Goal: Find specific page/section: Find specific page/section

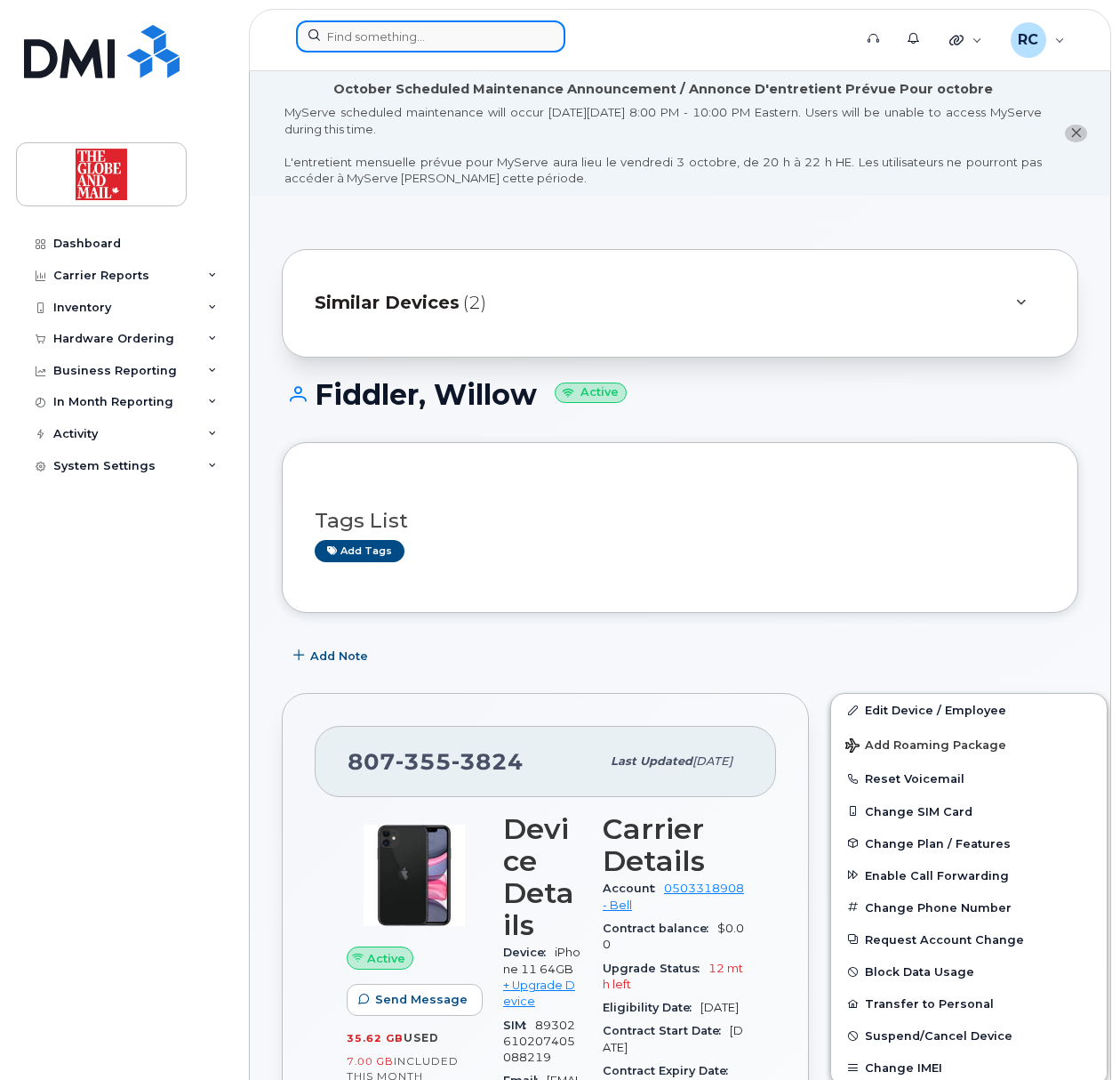
click at [503, 36] on input at bounding box center [430, 37] width 269 height 32
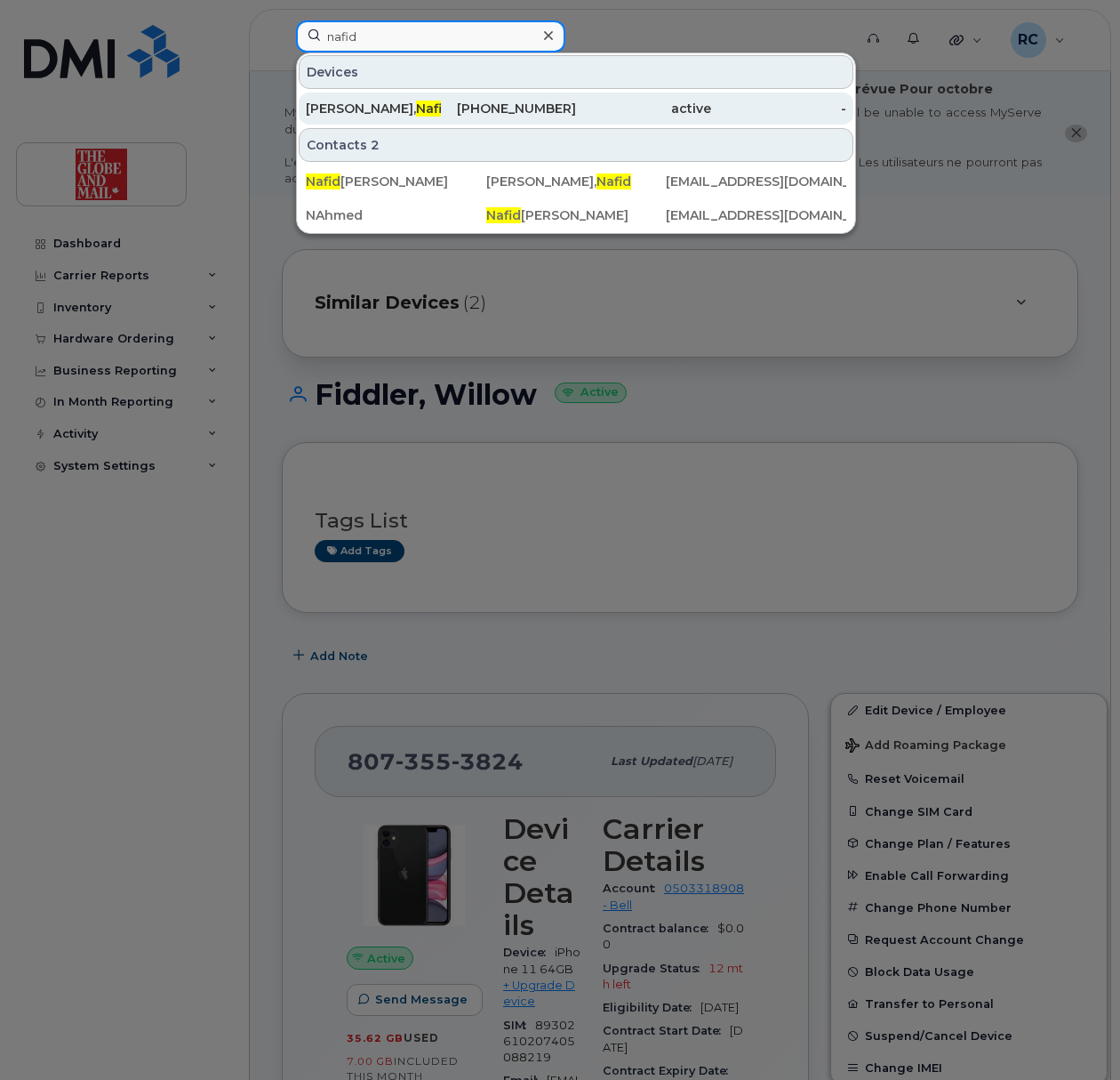
type input "nafid"
click at [423, 112] on div "[PERSON_NAME]" at bounding box center [373, 109] width 135 height 18
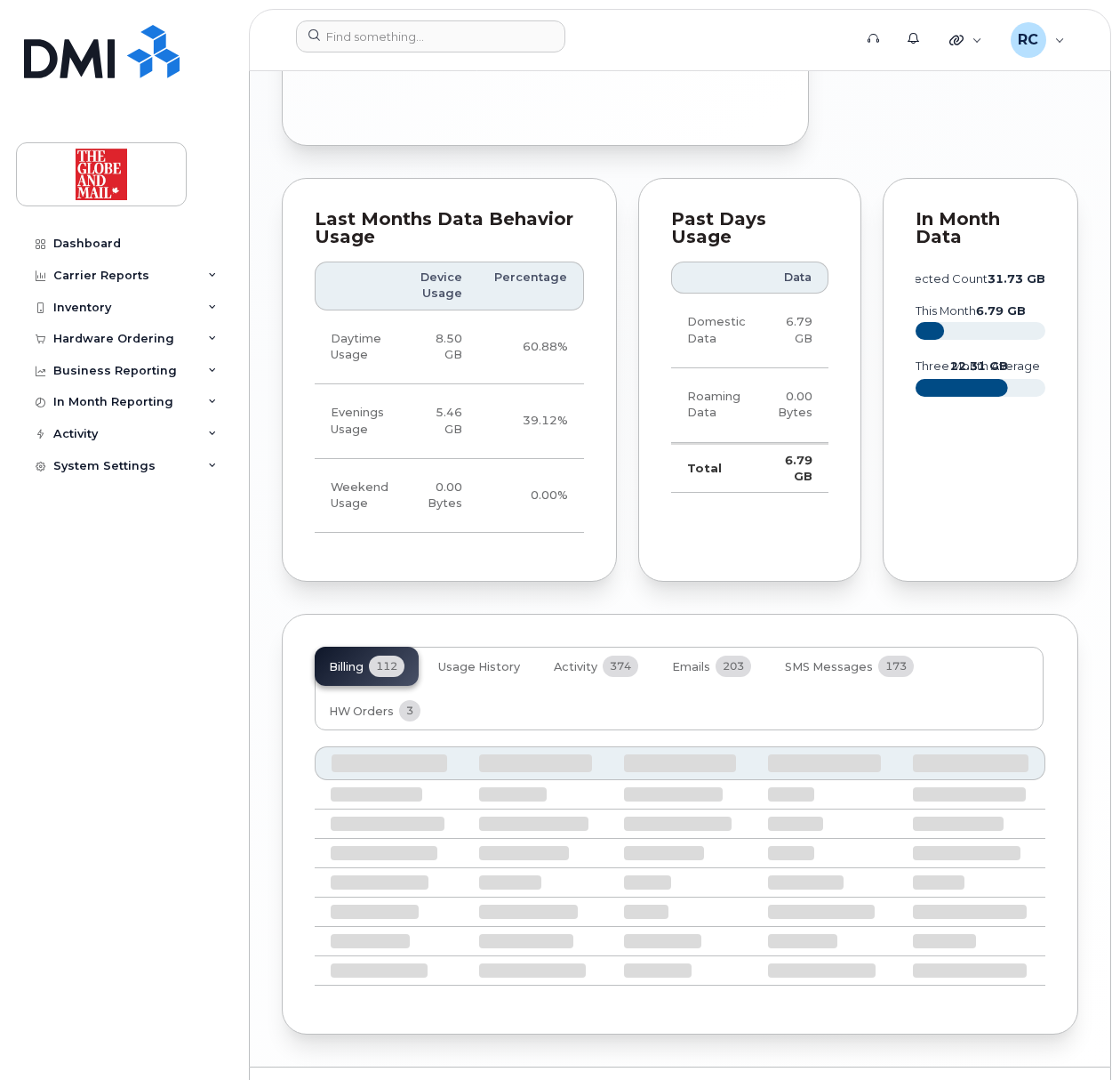
scroll to position [1768, 0]
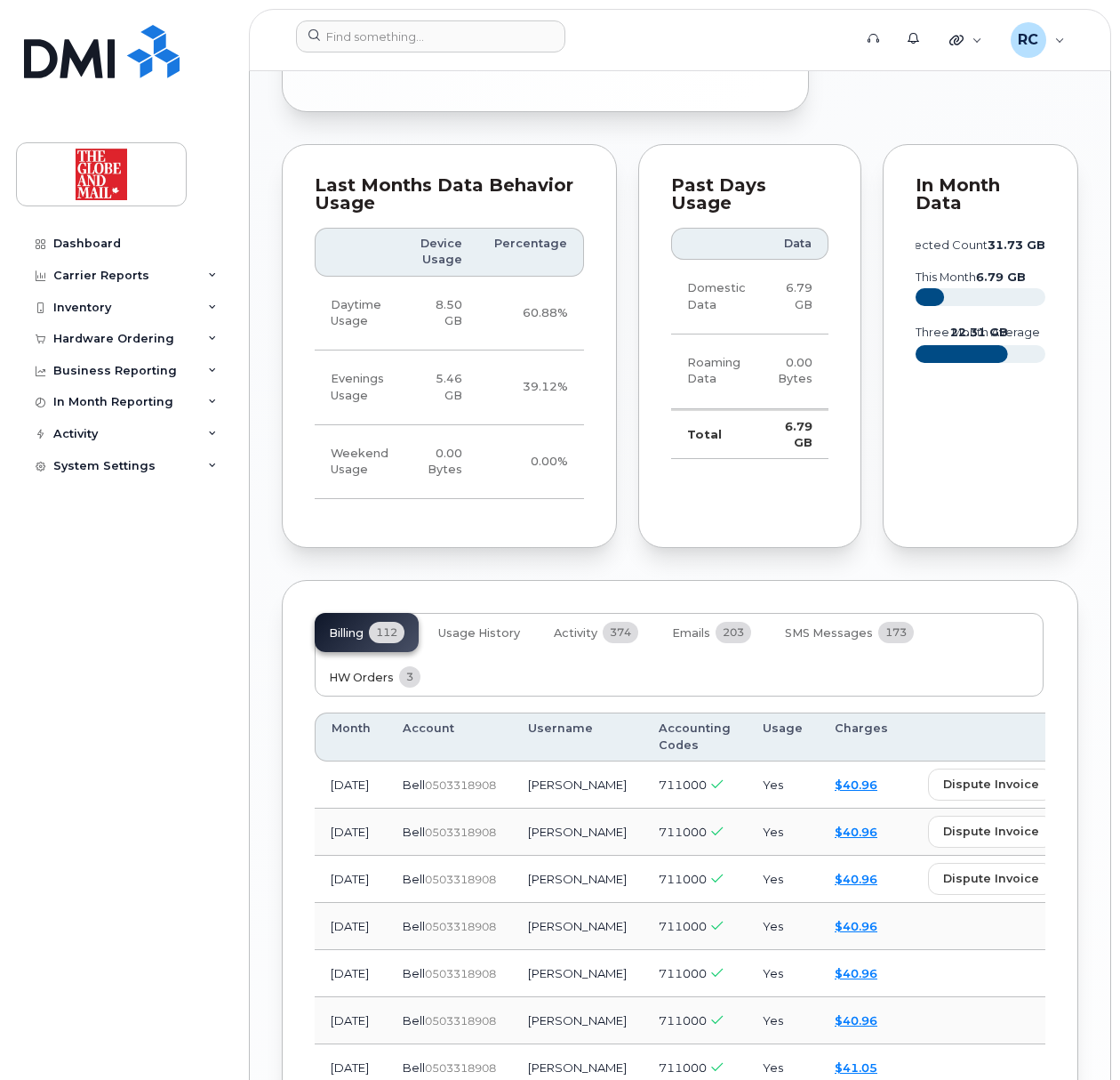
click at [353, 670] on span "HW Orders" at bounding box center [362, 678] width 65 height 14
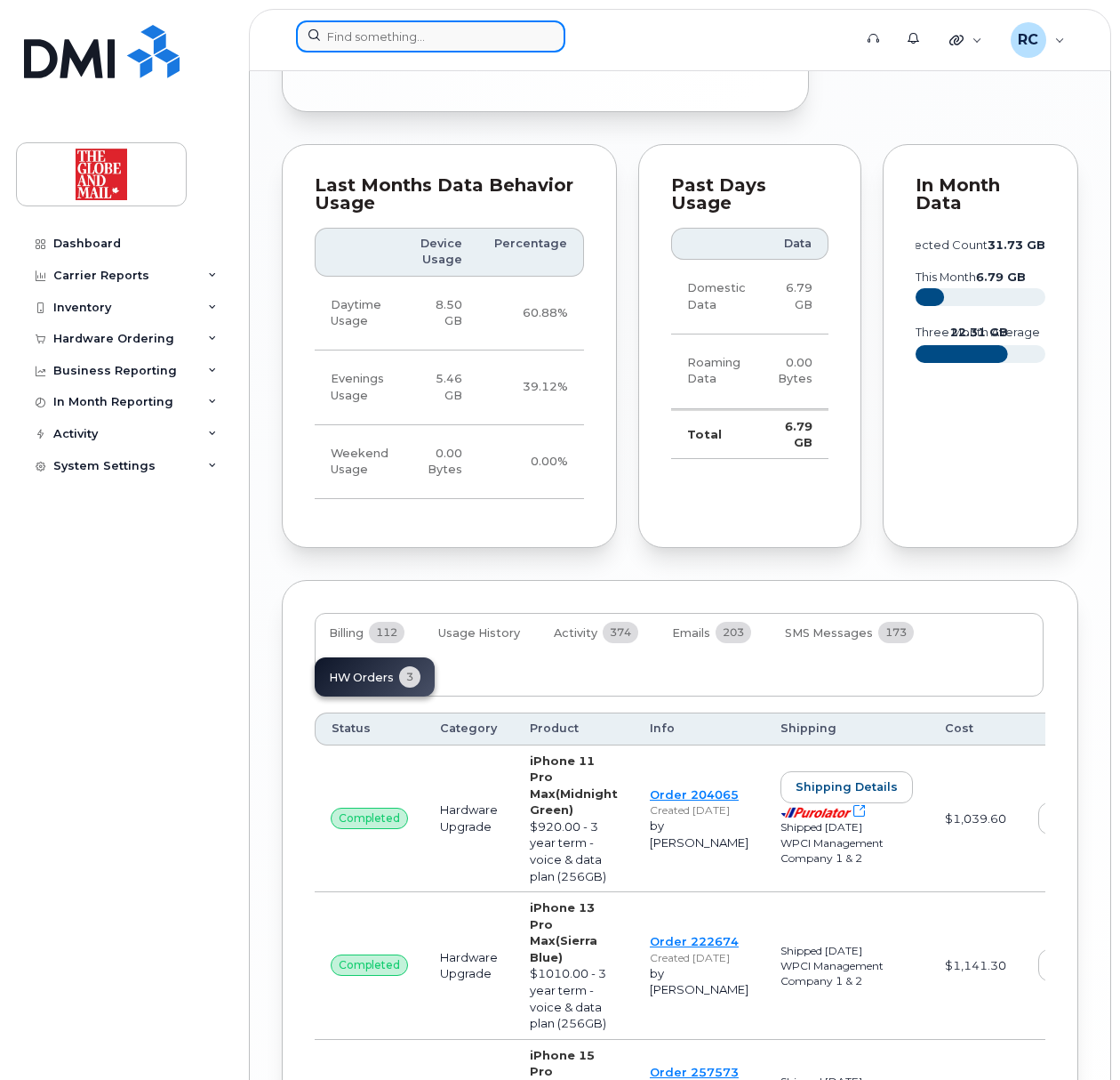
click at [442, 34] on input at bounding box center [430, 37] width 269 height 32
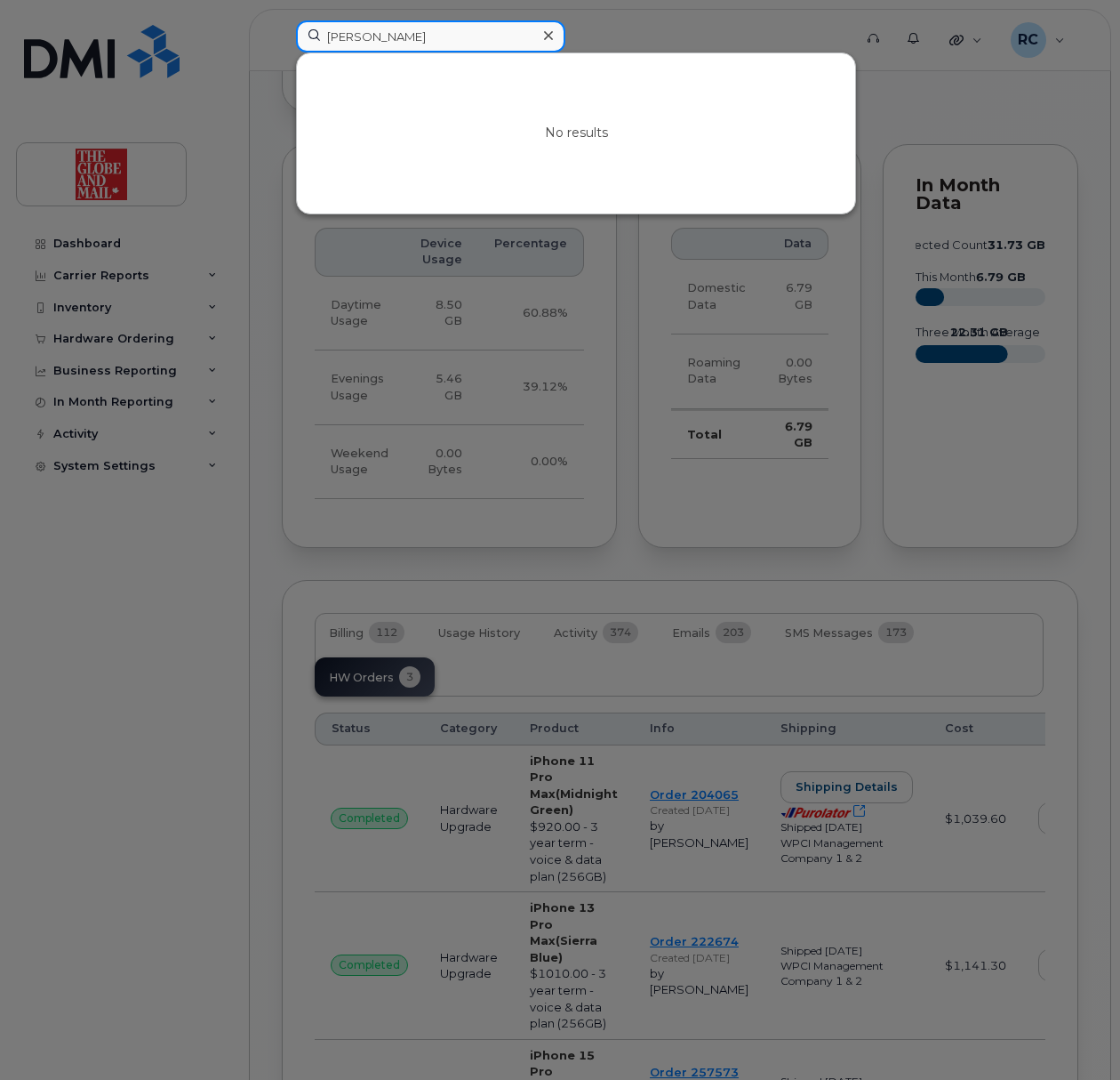
click at [417, 39] on input "conrad" at bounding box center [430, 37] width 269 height 32
drag, startPoint x: 417, startPoint y: 39, endPoint x: 40, endPoint y: 22, distance: 377.4
click at [282, 27] on div "conrad No results" at bounding box center [568, 40] width 573 height 39
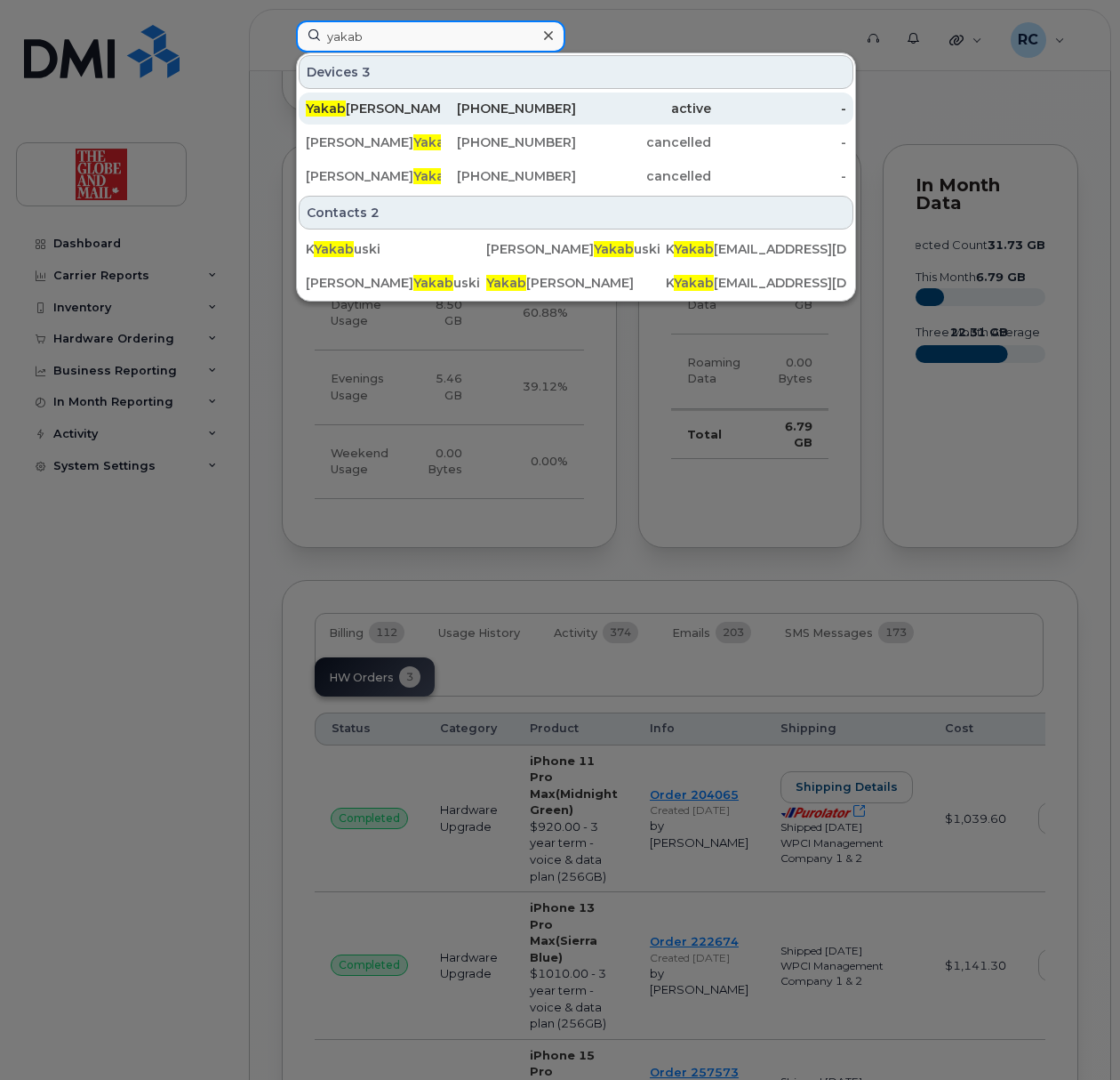
type input "yakab"
click at [366, 105] on div "Yakab uski, Konrad" at bounding box center [373, 109] width 135 height 18
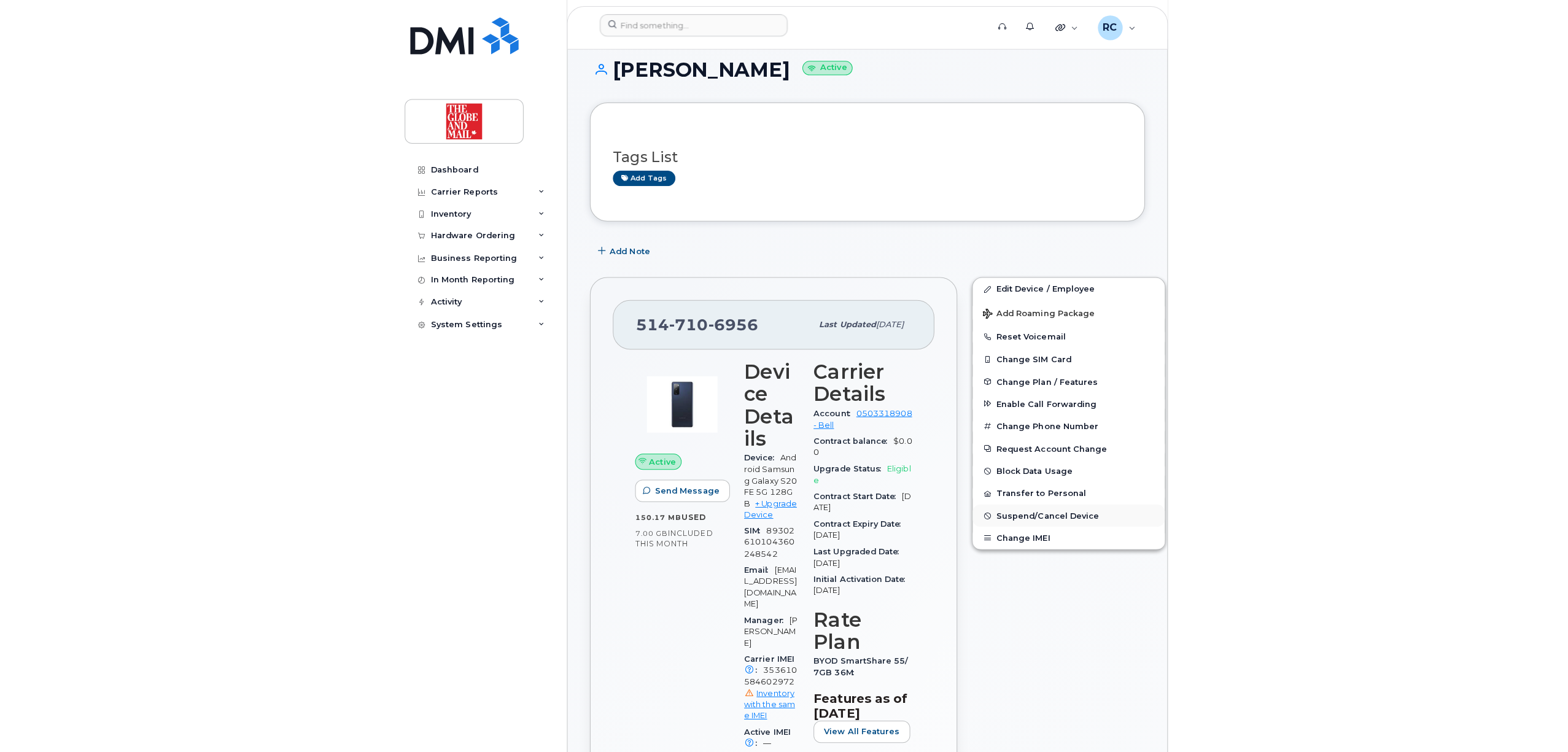
scroll to position [245, 0]
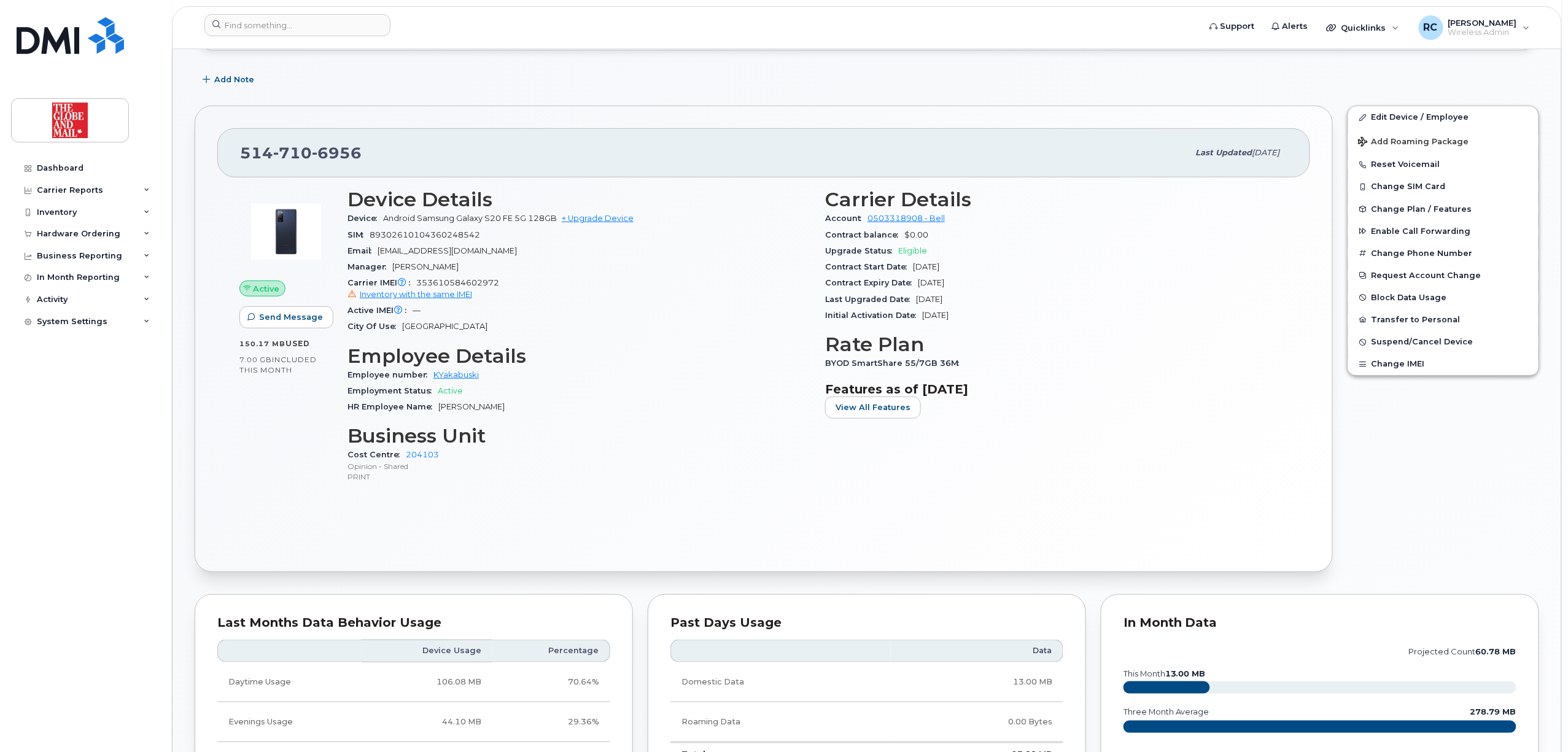
click at [773, 535] on div "Active Send Message 150.17 MB  used 7.00 GB  included this month Device Details…" at bounding box center [763, 363] width 1093 height 372
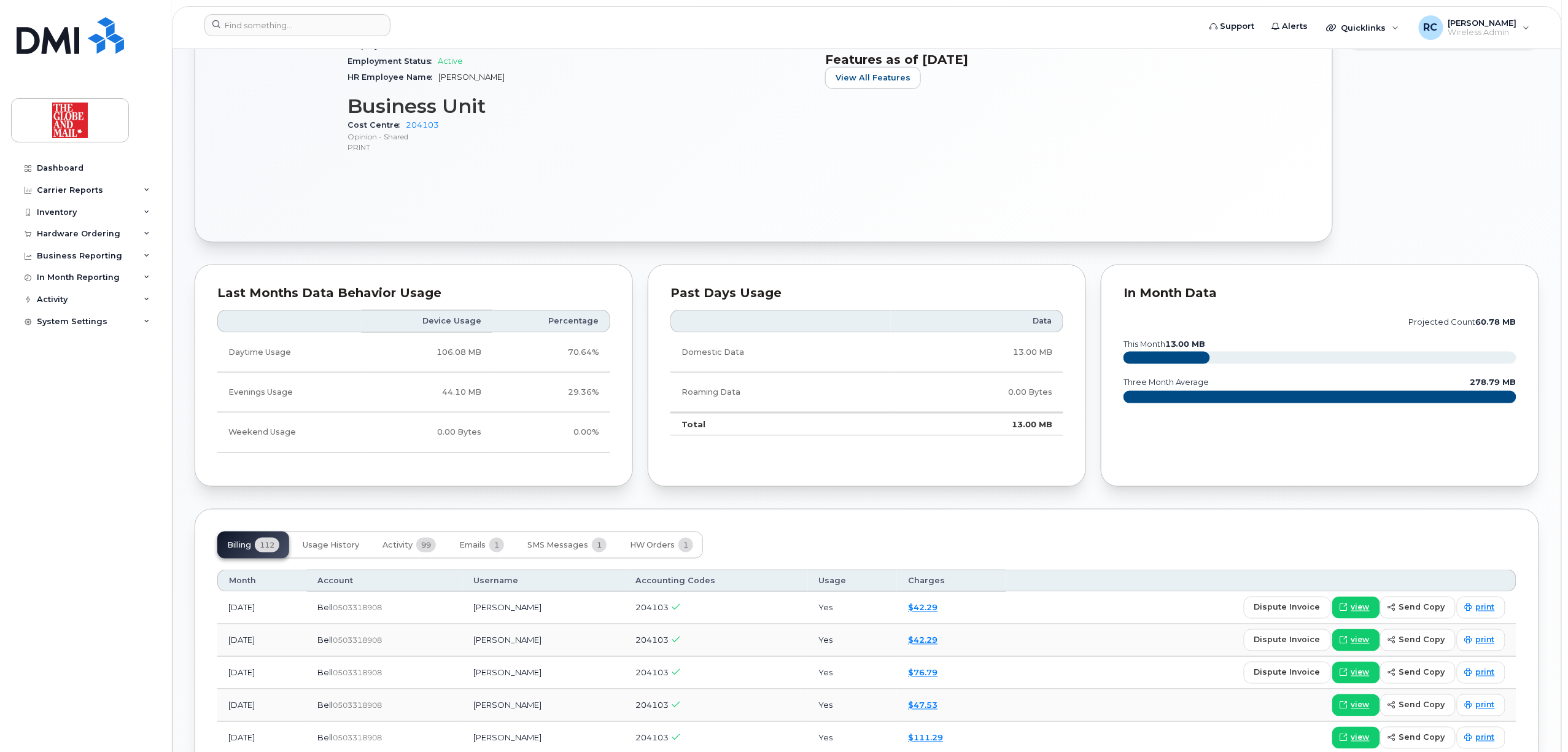
scroll to position [464, 0]
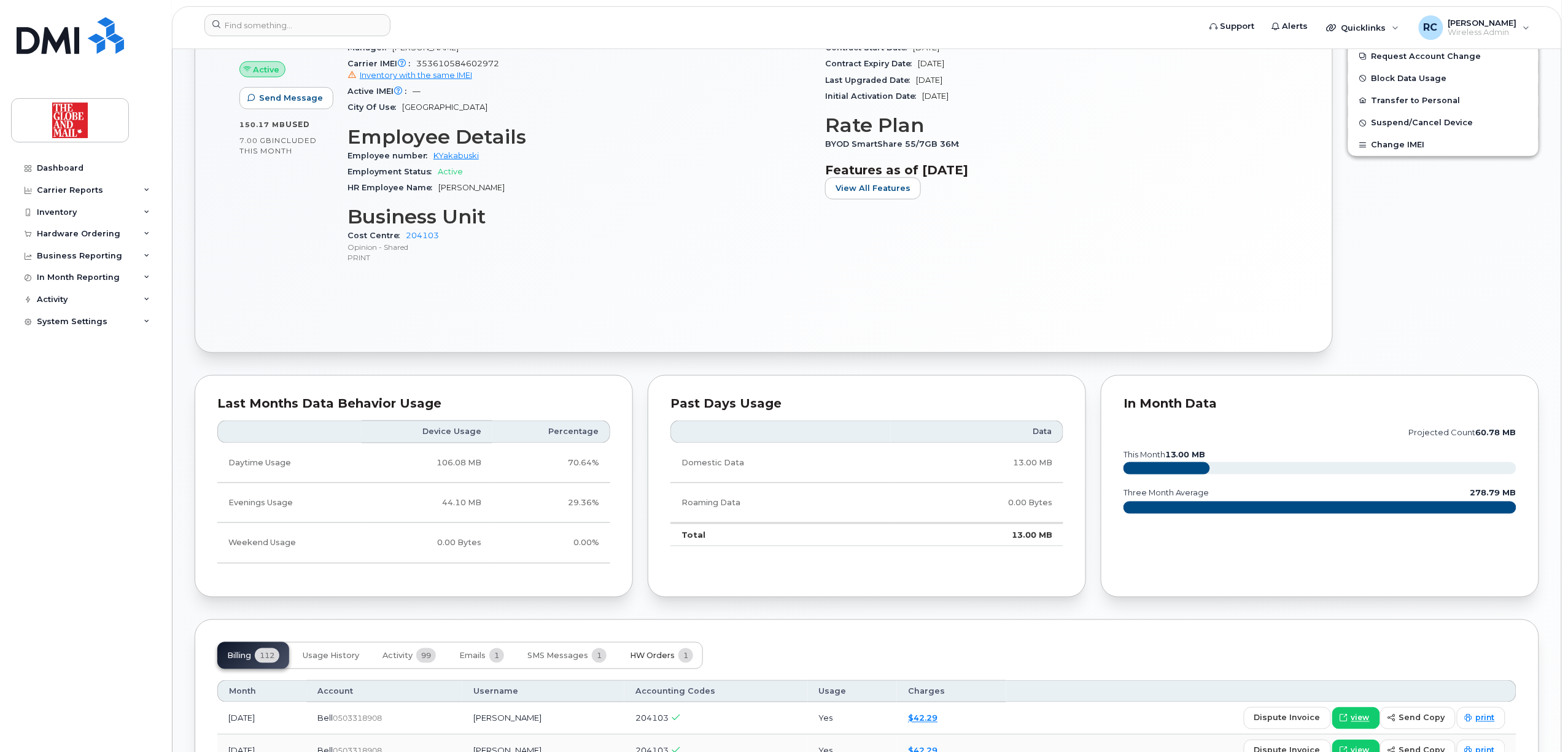
click at [658, 658] on span "HW Orders" at bounding box center [652, 655] width 45 height 10
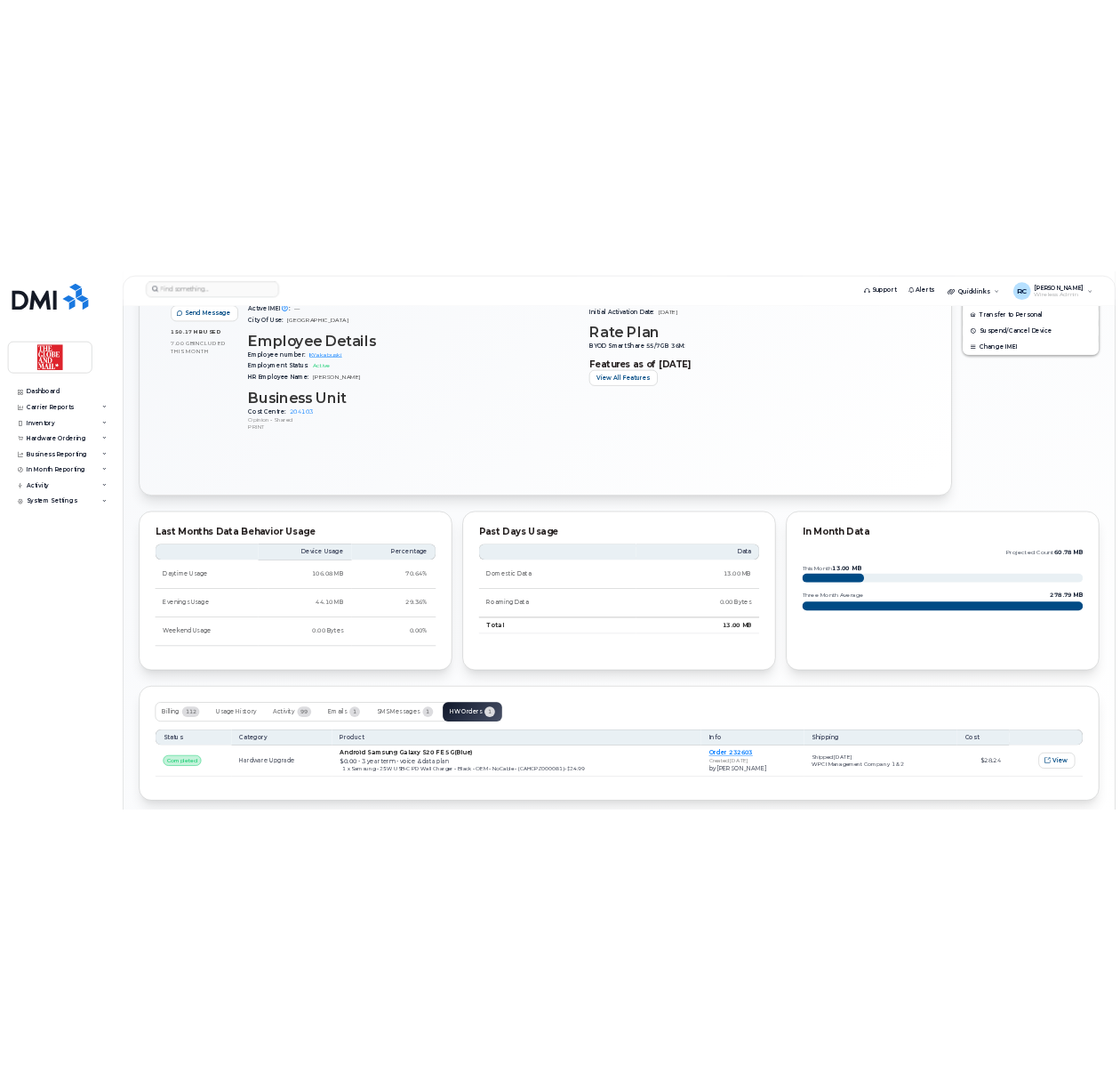
scroll to position [808, 0]
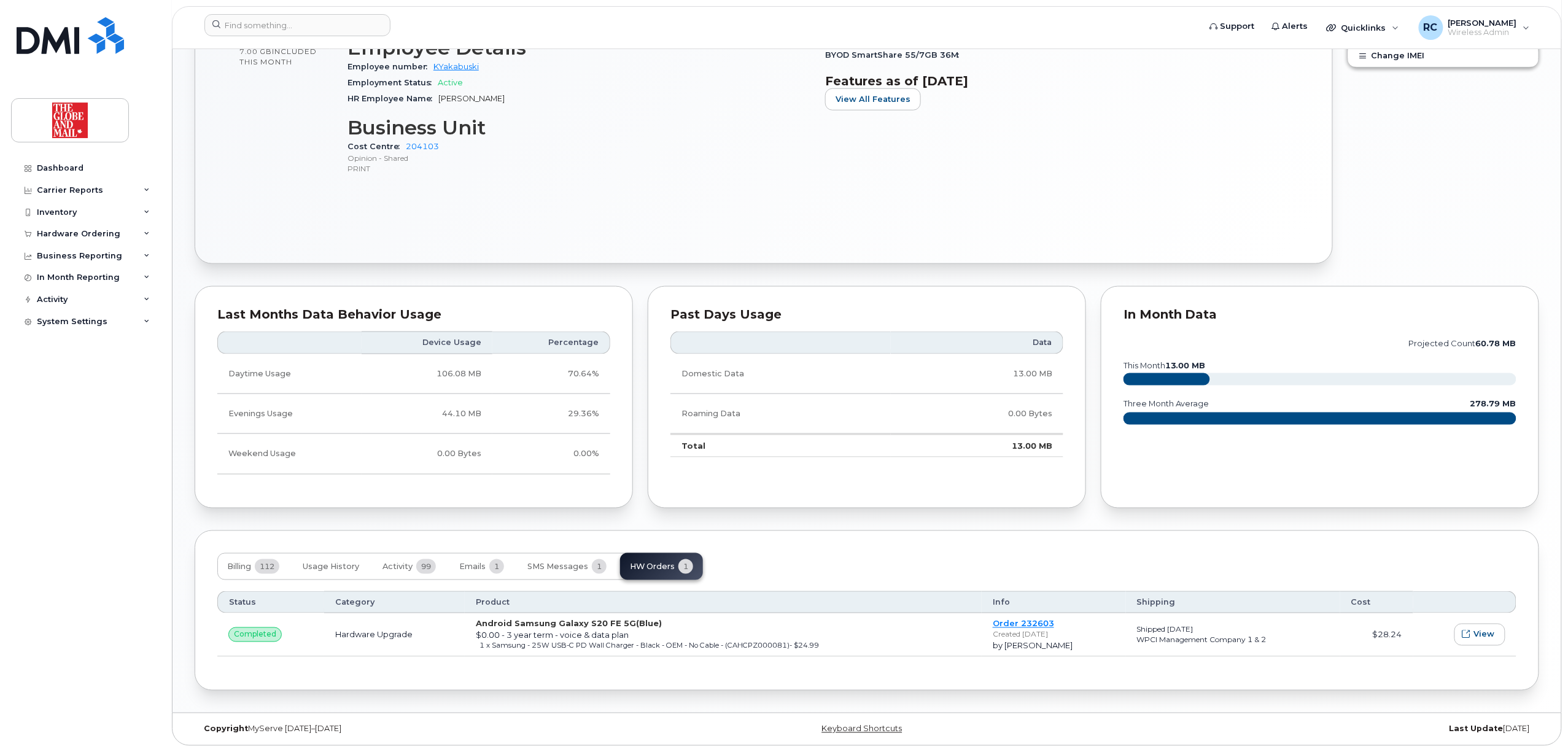
click at [773, 548] on div "Billing 112 Usage History Activity 99 Emails 1 SMS Messages 1 HW Orders 1 Statu…" at bounding box center [867, 610] width 1344 height 161
